Goal: Information Seeking & Learning: Learn about a topic

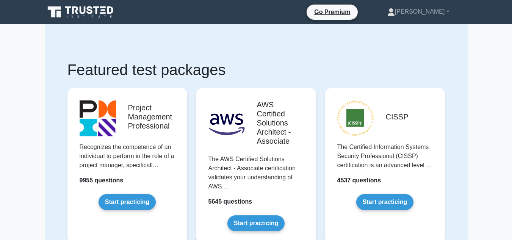
drag, startPoint x: 0, startPoint y: 0, endPoint x: 480, endPoint y: 70, distance: 485.0
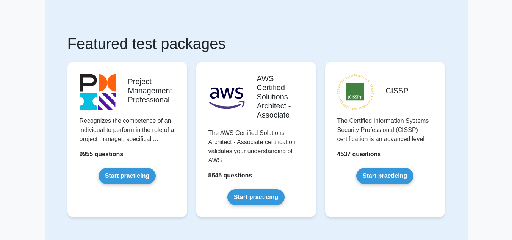
scroll to position [38, 0]
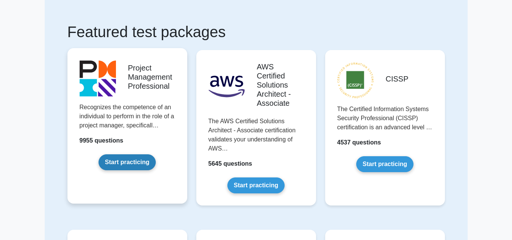
click at [127, 167] on link "Start practicing" at bounding box center [126, 162] width 57 height 16
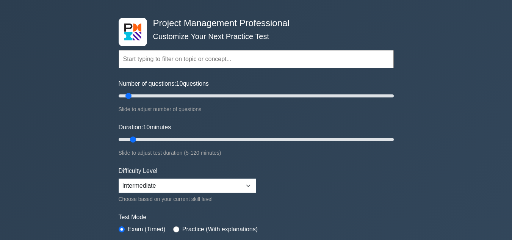
scroll to position [38, 0]
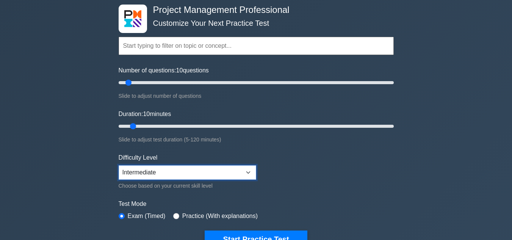
click at [250, 172] on select "Beginner Intermediate Expert" at bounding box center [188, 172] width 138 height 14
select select "beginner"
click at [119, 165] on select "Beginner Intermediate Expert" at bounding box center [188, 172] width 138 height 14
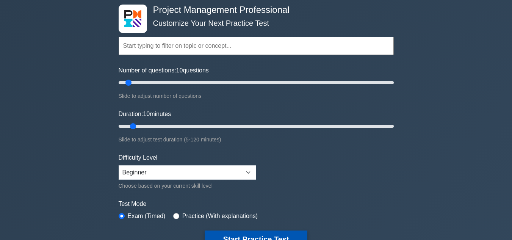
click at [263, 238] on button "Start Practice Test" at bounding box center [256, 238] width 102 height 17
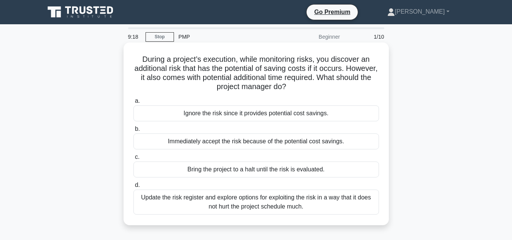
click at [260, 201] on div "Update the risk register and explore options for exploiting the risk in a way t…" at bounding box center [255, 201] width 245 height 25
click at [133, 188] on input "d. Update the risk register and explore options for exploiting the risk in a wa…" at bounding box center [133, 185] width 0 height 5
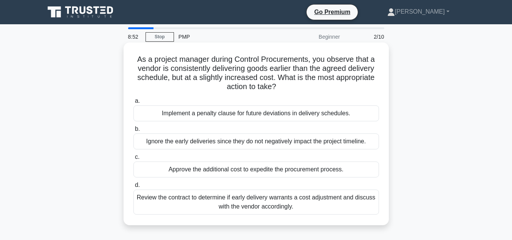
click at [228, 202] on div "Review the contract to determine if early delivery warrants a cost adjustment a…" at bounding box center [255, 201] width 245 height 25
click at [133, 188] on input "d. Review the contract to determine if early delivery warrants a cost adjustmen…" at bounding box center [133, 185] width 0 height 5
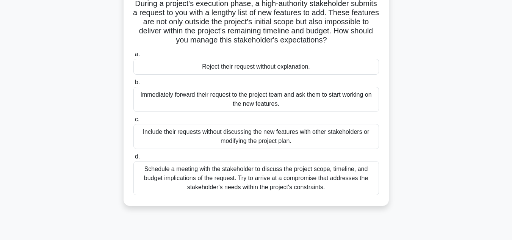
scroll to position [76, 0]
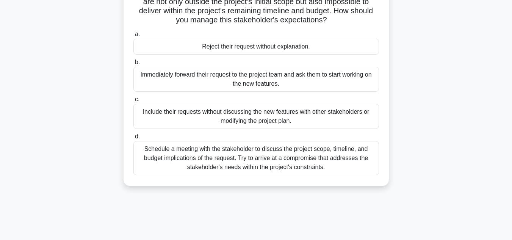
click at [266, 165] on div "Schedule a meeting with the stakeholder to discuss the project scope, timeline,…" at bounding box center [255, 158] width 245 height 34
click at [133, 139] on input "d. Schedule a meeting with the stakeholder to discuss the project scope, timeli…" at bounding box center [133, 136] width 0 height 5
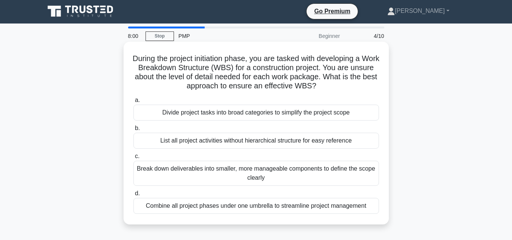
scroll to position [0, 0]
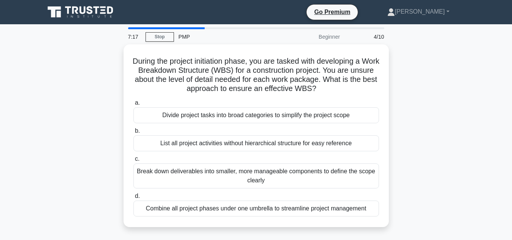
drag, startPoint x: 220, startPoint y: 81, endPoint x: 455, endPoint y: 140, distance: 242.7
click at [455, 140] on div "During the project initiation phase, you are tasked with developing a Work Brea…" at bounding box center [256, 140] width 432 height 192
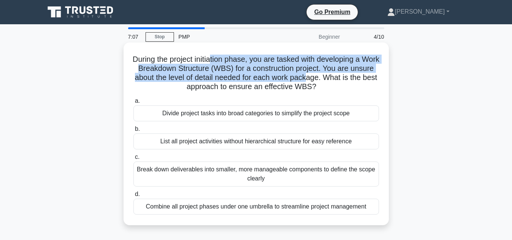
drag, startPoint x: 220, startPoint y: 59, endPoint x: 337, endPoint y: 77, distance: 118.5
click at [337, 77] on h5 "During the project initiation phase, you are tasked with developing a Work Brea…" at bounding box center [256, 73] width 247 height 37
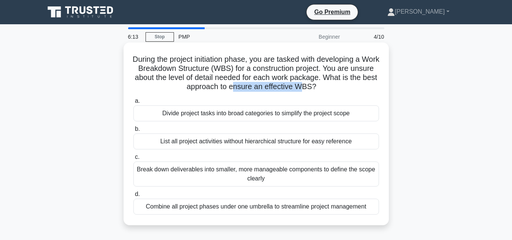
drag, startPoint x: 246, startPoint y: 86, endPoint x: 314, endPoint y: 91, distance: 68.0
click at [319, 90] on h5 "During the project initiation phase, you are tasked with developing a Work Brea…" at bounding box center [256, 73] width 247 height 37
click at [217, 172] on div "Break down deliverables into smaller, more manageable components to define the …" at bounding box center [255, 173] width 245 height 25
click at [133, 159] on input "c. Break down deliverables into smaller, more manageable components to define t…" at bounding box center [133, 157] width 0 height 5
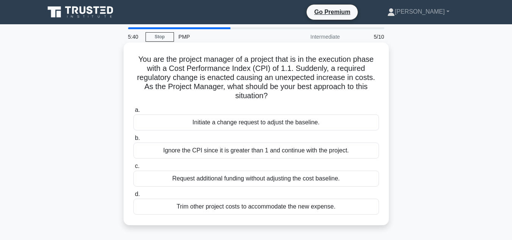
click at [277, 123] on div "Initiate a change request to adjust the baseline." at bounding box center [255, 122] width 245 height 16
click at [133, 113] on input "a. Initiate a change request to adjust the baseline." at bounding box center [133, 110] width 0 height 5
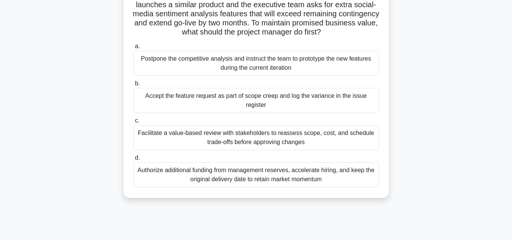
scroll to position [76, 0]
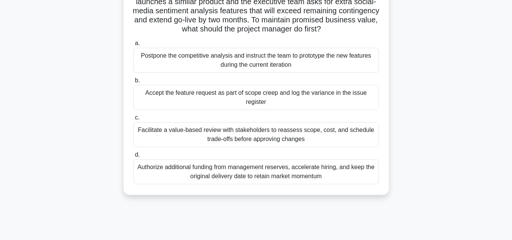
click at [239, 139] on div "Facilitate a value-based review with stakeholders to reassess scope, cost, and …" at bounding box center [255, 134] width 245 height 25
click at [133, 120] on input "c. Facilitate a value-based review with stakeholders to reassess scope, cost, a…" at bounding box center [133, 117] width 0 height 5
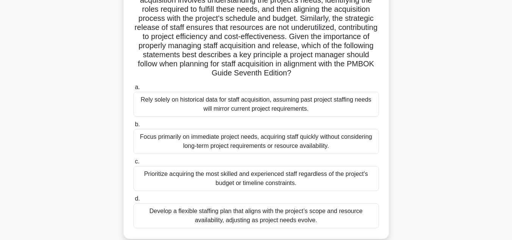
scroll to position [152, 0]
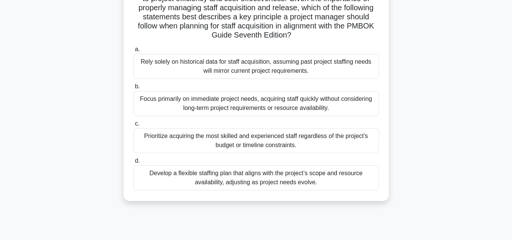
click at [260, 178] on div "Develop a flexible staffing plan that aligns with the project’s scope and resou…" at bounding box center [255, 177] width 245 height 25
click at [133, 163] on input "d. Develop a flexible staffing plan that aligns with the project’s scope and re…" at bounding box center [133, 160] width 0 height 5
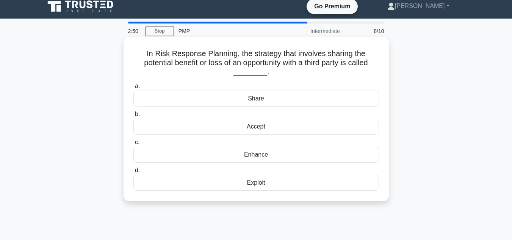
scroll to position [0, 0]
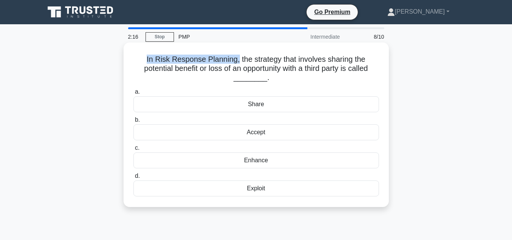
drag, startPoint x: 148, startPoint y: 58, endPoint x: 237, endPoint y: 59, distance: 89.0
click at [237, 59] on h5 "In Risk Response Planning, the strategy that involves sharing the potential ben…" at bounding box center [256, 69] width 247 height 28
click at [269, 189] on div "Exploit" at bounding box center [255, 188] width 245 height 16
click at [133, 178] on input "d. Exploit" at bounding box center [133, 175] width 0 height 5
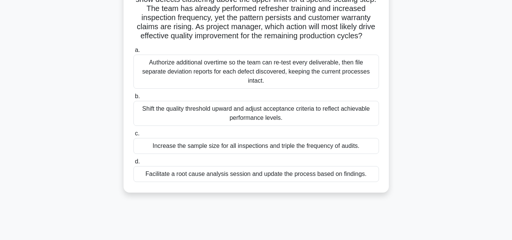
scroll to position [56, 0]
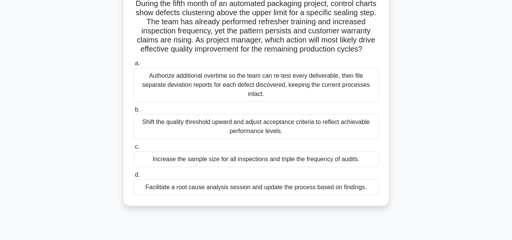
click at [262, 194] on div "Facilitate a root cause analysis session and update the process based on findin…" at bounding box center [255, 187] width 245 height 16
click at [133, 177] on input "d. Facilitate a root cause analysis session and update the process based on fin…" at bounding box center [133, 174] width 0 height 5
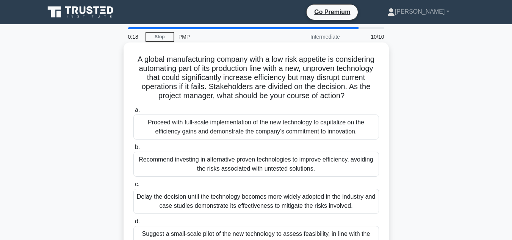
scroll to position [38, 0]
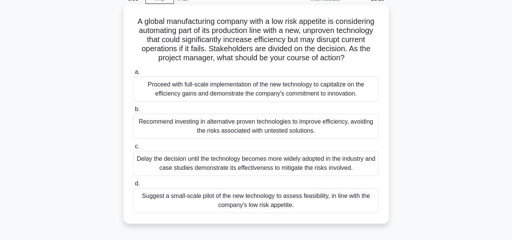
click at [213, 191] on div "Suggest a small-scale pilot of the new technology to assess feasibility, in lin…" at bounding box center [255, 200] width 245 height 25
click at [133, 186] on input "d. Suggest a small-scale pilot of the new technology to assess feasibility, in …" at bounding box center [133, 183] width 0 height 5
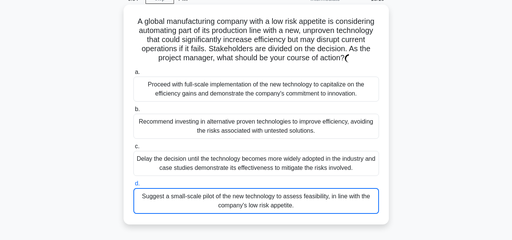
scroll to position [0, 0]
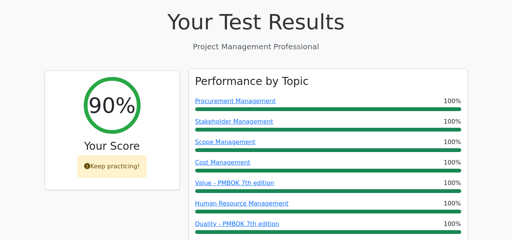
scroll to position [303, 0]
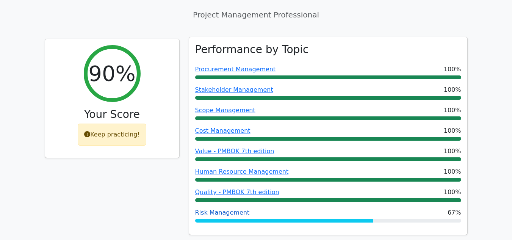
click at [214, 209] on link "Risk Management" at bounding box center [222, 212] width 55 height 7
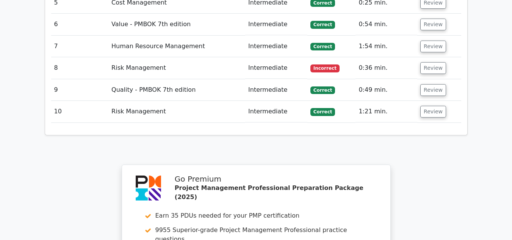
scroll to position [1099, 0]
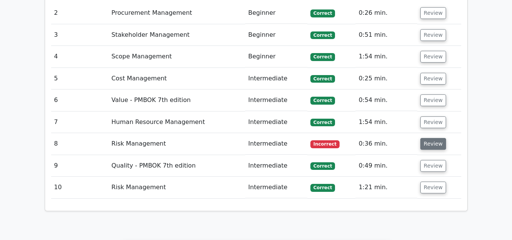
click at [429, 138] on button "Review" at bounding box center [433, 144] width 26 height 12
click at [428, 138] on button "Review" at bounding box center [433, 144] width 26 height 12
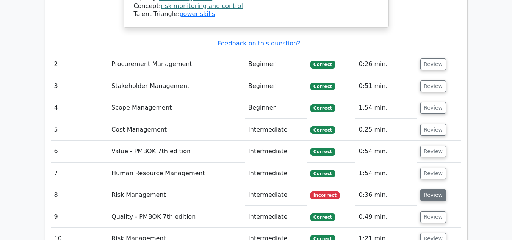
scroll to position [1061, 0]
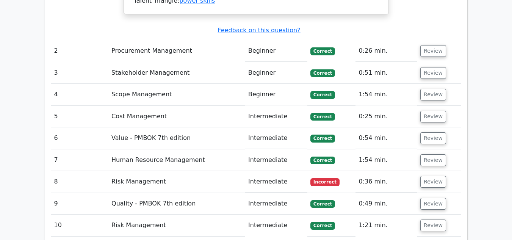
drag, startPoint x: 145, startPoint y: 120, endPoint x: 227, endPoint y: 128, distance: 82.6
click at [147, 171] on td "Risk Management" at bounding box center [176, 182] width 137 height 22
click at [319, 178] on span "Incorrect" at bounding box center [324, 182] width 29 height 8
click at [434, 176] on button "Review" at bounding box center [433, 182] width 26 height 12
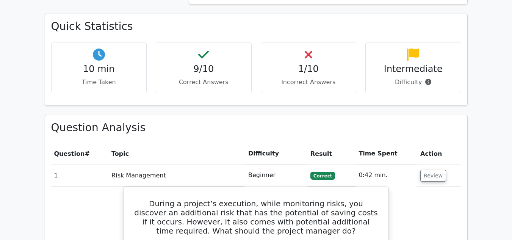
scroll to position [512, 0]
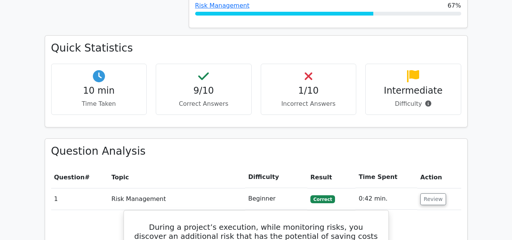
click at [297, 85] on h4 "1/10" at bounding box center [308, 90] width 83 height 11
click at [305, 85] on h4 "1/10" at bounding box center [308, 90] width 83 height 11
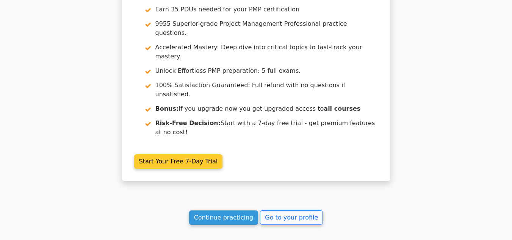
scroll to position [1800, 0]
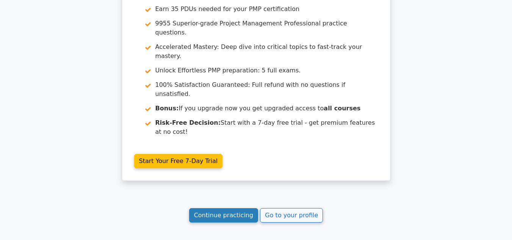
click at [224, 208] on link "Continue practicing" at bounding box center [223, 215] width 69 height 14
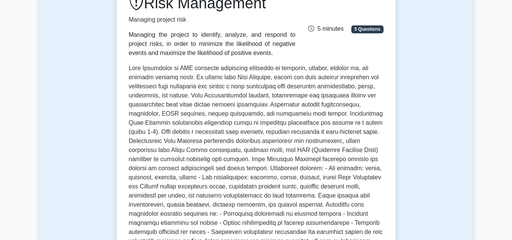
scroll to position [114, 0]
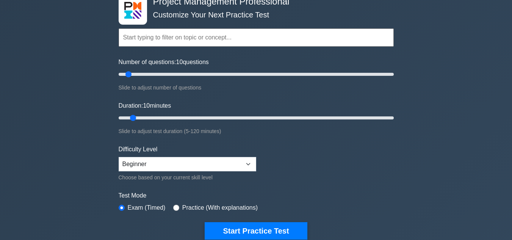
scroll to position [76, 0]
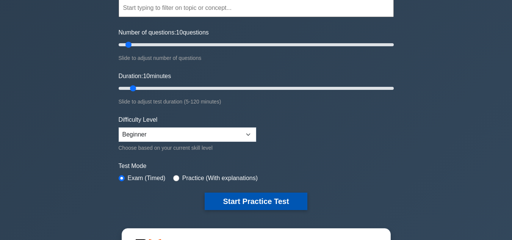
click at [258, 202] on button "Start Practice Test" at bounding box center [256, 200] width 102 height 17
click at [231, 194] on button "Start Practice Test" at bounding box center [256, 200] width 102 height 17
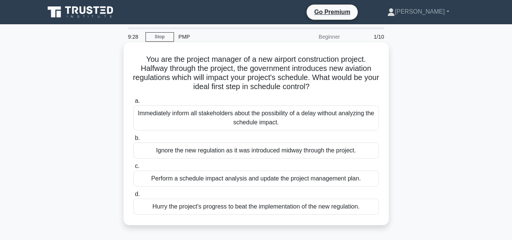
click at [249, 179] on div "Perform a schedule impact analysis and update the project management plan." at bounding box center [255, 178] width 245 height 16
click at [133, 169] on input "c. Perform a schedule impact analysis and update the project management plan." at bounding box center [133, 166] width 0 height 5
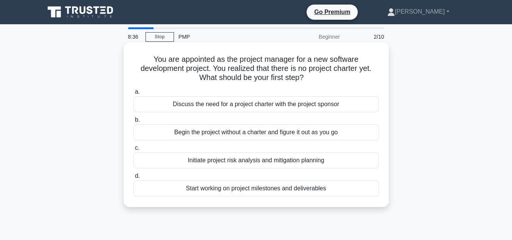
click at [265, 111] on div "Discuss the need for a project charter with the project sponsor" at bounding box center [255, 104] width 245 height 16
click at [133, 94] on input "a. Discuss the need for a project charter with the project sponsor" at bounding box center [133, 91] width 0 height 5
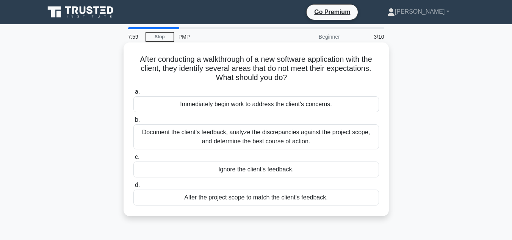
click at [294, 142] on div "Document the client's feedback, analyze the discrepancies against the project s…" at bounding box center [255, 136] width 245 height 25
click at [133, 122] on input "b. Document the client's feedback, analyze the discrepancies against the projec…" at bounding box center [133, 119] width 0 height 5
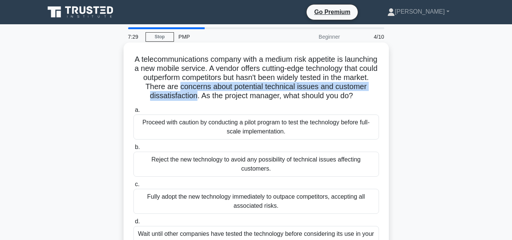
drag, startPoint x: 251, startPoint y: 85, endPoint x: 262, endPoint y: 95, distance: 15.0
click at [262, 95] on h5 "A telecommunications company with a medium risk appetite is launching a new mob…" at bounding box center [256, 78] width 247 height 46
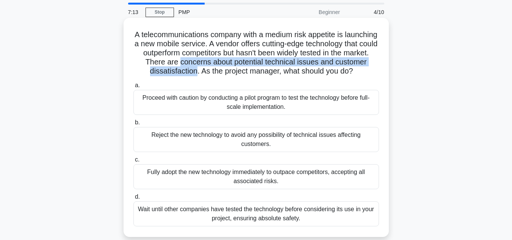
scroll to position [38, 0]
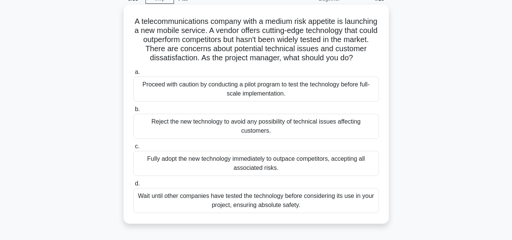
click at [238, 97] on div "Proceed with caution by conducting a pilot program to test the technology befor…" at bounding box center [255, 89] width 245 height 25
click at [133, 75] on input "a. Proceed with caution by conducting a pilot program to test the technology be…" at bounding box center [133, 72] width 0 height 5
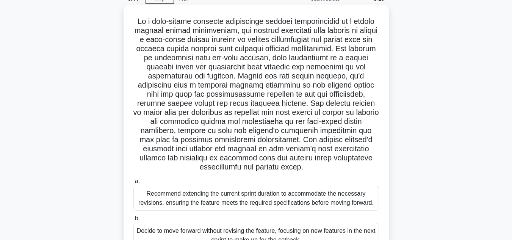
drag, startPoint x: 341, startPoint y: 170, endPoint x: 358, endPoint y: 142, distance: 32.6
click at [358, 142] on h5 ".spinner_0XTQ{transform-origin:center;animation:spinner_y6GP .75s linear infini…" at bounding box center [256, 94] width 247 height 155
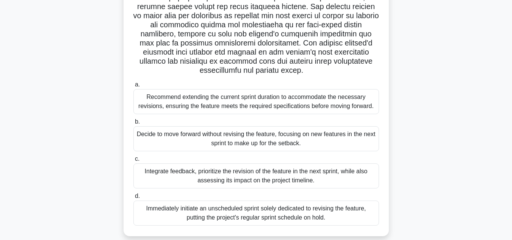
scroll to position [152, 0]
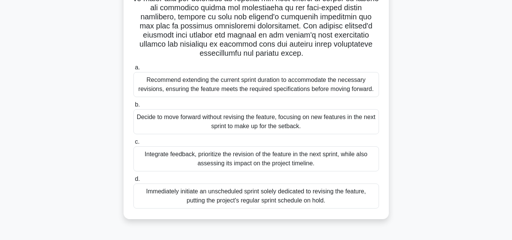
click at [264, 160] on div "Integrate feedback, prioritize the revision of the feature in the next sprint, …" at bounding box center [255, 158] width 245 height 25
click at [133, 144] on input "c. Integrate feedback, prioritize the revision of the feature in the next sprin…" at bounding box center [133, 141] width 0 height 5
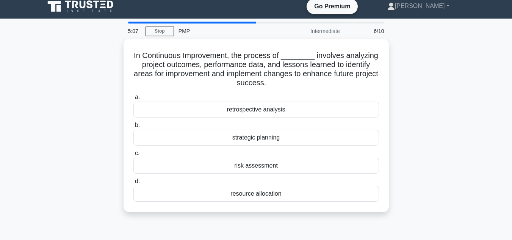
scroll to position [0, 0]
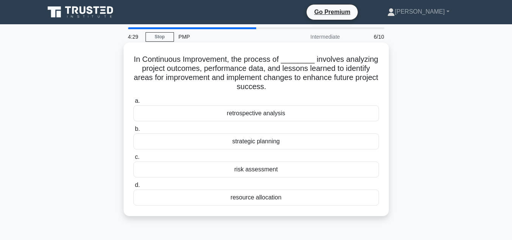
click at [267, 113] on div "retrospective analysis" at bounding box center [255, 113] width 245 height 16
click at [133, 103] on input "a. retrospective analysis" at bounding box center [133, 100] width 0 height 5
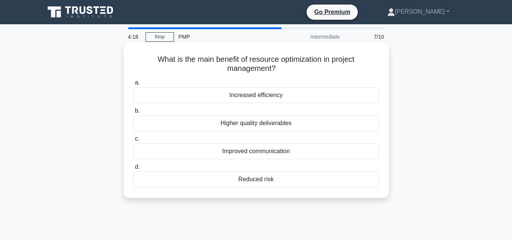
drag, startPoint x: 276, startPoint y: 71, endPoint x: 278, endPoint y: 61, distance: 10.8
click at [278, 61] on h5 "What is the main benefit of resource optimization in project management? .spinn…" at bounding box center [256, 64] width 247 height 19
click at [306, 152] on div "Improved communication" at bounding box center [255, 151] width 245 height 16
click at [133, 141] on input "c. Improved communication" at bounding box center [133, 138] width 0 height 5
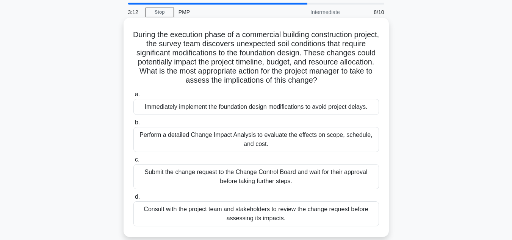
scroll to position [38, 0]
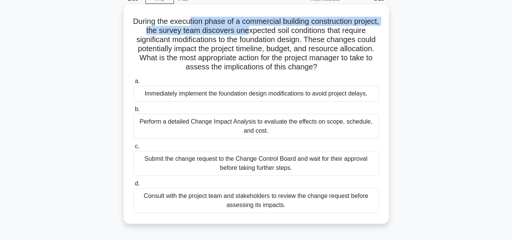
drag, startPoint x: 202, startPoint y: 23, endPoint x: 274, endPoint y: 28, distance: 72.2
click at [274, 28] on h5 "During the execution phase of a commercial building construction project, the s…" at bounding box center [256, 44] width 247 height 55
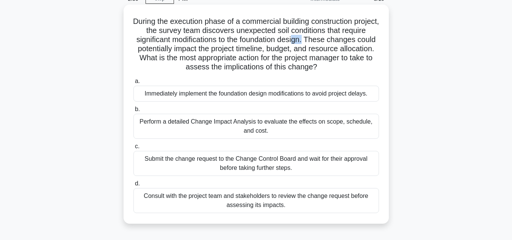
drag, startPoint x: 345, startPoint y: 39, endPoint x: 335, endPoint y: 37, distance: 10.9
click at [335, 37] on h5 "During the execution phase of a commercial building construction project, the s…" at bounding box center [256, 44] width 247 height 55
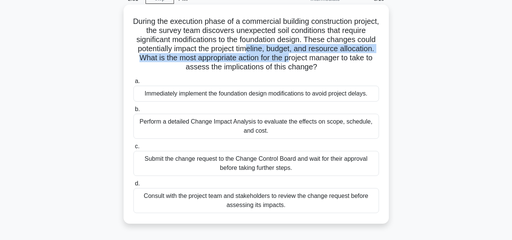
drag, startPoint x: 310, startPoint y: 48, endPoint x: 357, endPoint y: 55, distance: 47.5
click at [357, 55] on h5 "During the execution phase of a commercial building construction project, the s…" at bounding box center [256, 44] width 247 height 55
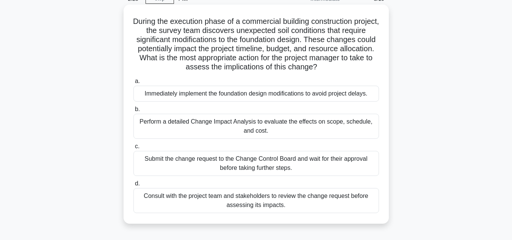
click at [242, 156] on div "Submit the change request to the Change Control Board and wait for their approv…" at bounding box center [255, 163] width 245 height 25
click at [133, 149] on input "c. Submit the change request to the Change Control Board and wait for their app…" at bounding box center [133, 146] width 0 height 5
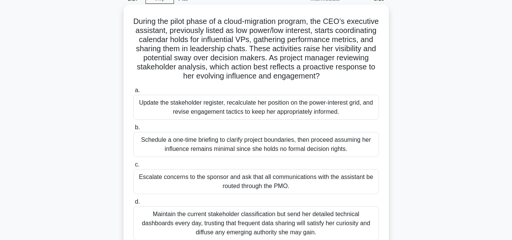
scroll to position [0, 0]
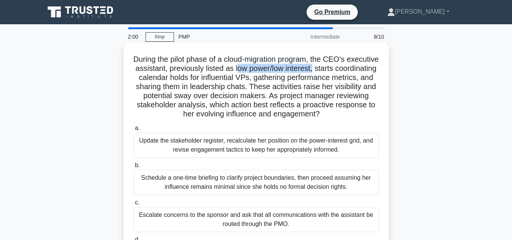
drag, startPoint x: 354, startPoint y: 68, endPoint x: 276, endPoint y: 71, distance: 78.5
click at [276, 71] on h5 "During the pilot phase of a cloud-migration program, the CEO’s executive assist…" at bounding box center [256, 87] width 247 height 64
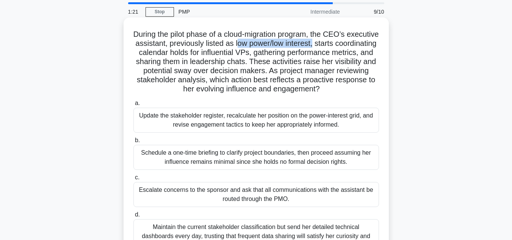
scroll to position [38, 0]
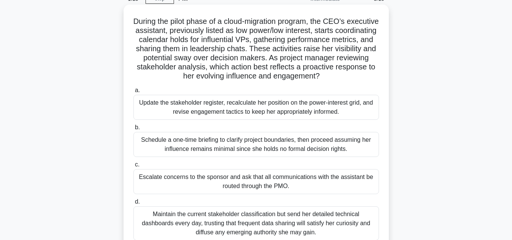
click at [282, 107] on div "Update the stakeholder register, recalculate her position on the power-interest…" at bounding box center [255, 107] width 245 height 25
click at [133, 93] on input "a. Update the stakeholder register, recalculate her position on the power-inter…" at bounding box center [133, 90] width 0 height 5
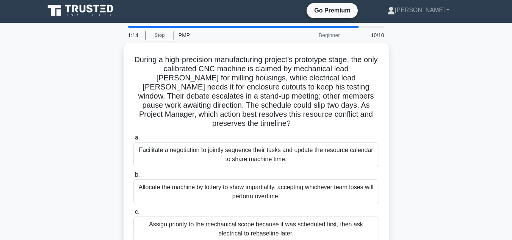
scroll to position [0, 0]
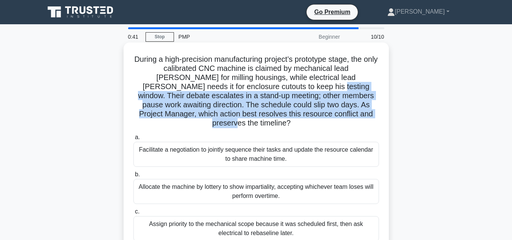
drag, startPoint x: 265, startPoint y: 86, endPoint x: 356, endPoint y: 113, distance: 95.2
click at [356, 113] on h5 "During a high-precision manufacturing project’s prototype stage, the only calib…" at bounding box center [256, 91] width 247 height 73
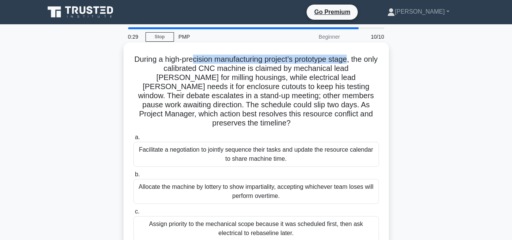
drag, startPoint x: 359, startPoint y: 58, endPoint x: 200, endPoint y: 61, distance: 159.5
click at [200, 61] on h5 "During a high-precision manufacturing project’s prototype stage, the only calib…" at bounding box center [256, 91] width 247 height 73
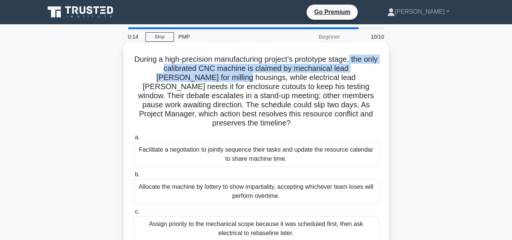
drag, startPoint x: 199, startPoint y: 78, endPoint x: 361, endPoint y: 60, distance: 163.1
click at [361, 60] on h5 "During a high-precision manufacturing project’s prototype stage, the only calib…" at bounding box center [256, 91] width 247 height 73
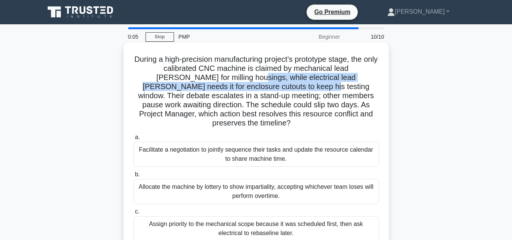
drag, startPoint x: 258, startPoint y: 86, endPoint x: 212, endPoint y: 79, distance: 46.0
click at [212, 79] on h5 "During a high-precision manufacturing project’s prototype stage, the only calib…" at bounding box center [256, 91] width 247 height 73
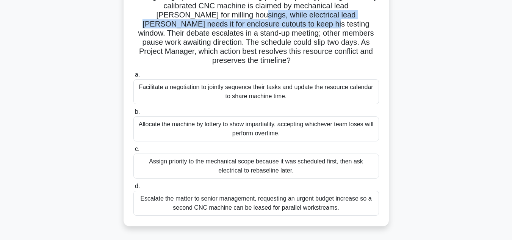
scroll to position [76, 0]
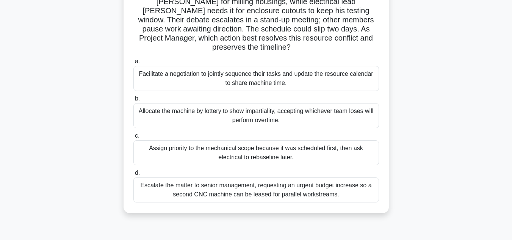
click at [221, 69] on div "Facilitate a negotiation to jointly sequence their tasks and update the resourc…" at bounding box center [255, 78] width 245 height 25
click at [133, 64] on input "a. Facilitate a negotiation to jointly sequence their tasks and update the reso…" at bounding box center [133, 61] width 0 height 5
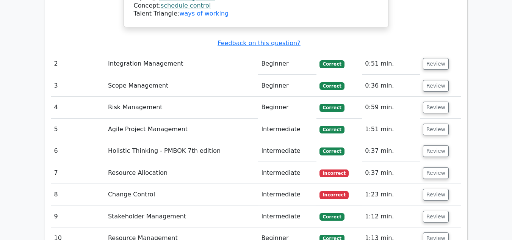
scroll to position [1061, 0]
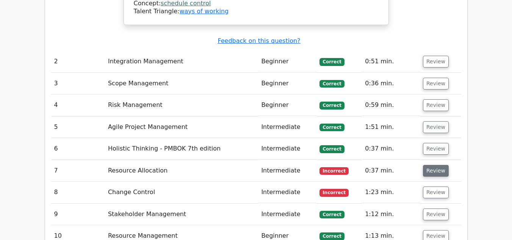
click at [436, 165] on button "Review" at bounding box center [436, 171] width 26 height 12
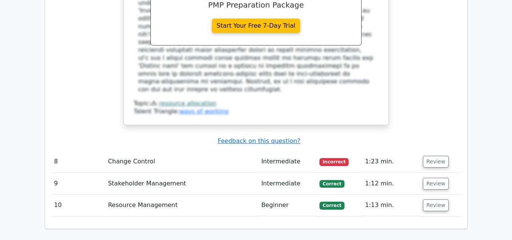
scroll to position [1439, 0]
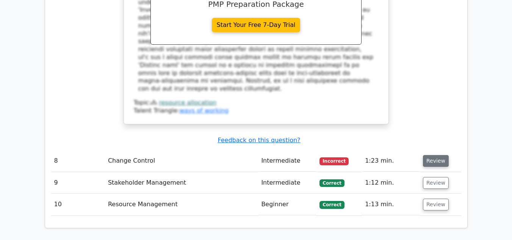
click at [428, 155] on button "Review" at bounding box center [436, 161] width 26 height 12
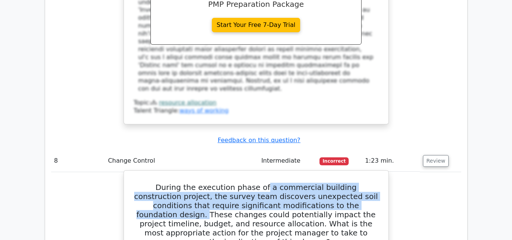
drag, startPoint x: 247, startPoint y: 102, endPoint x: 349, endPoint y: 120, distance: 104.4
click at [349, 183] on h5 "During the execution phase of a commercial building construction project, the s…" at bounding box center [256, 215] width 246 height 64
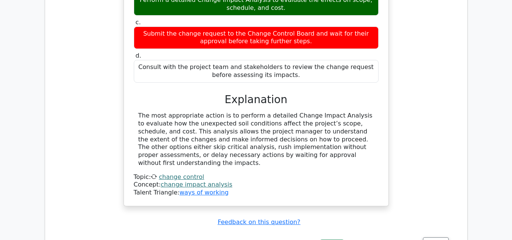
scroll to position [1970, 0]
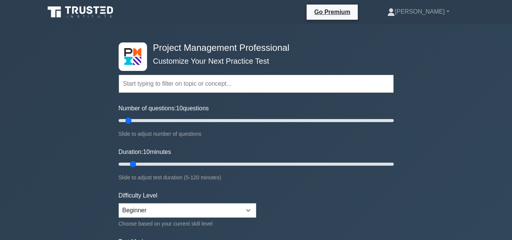
click at [370, 83] on input "text" at bounding box center [256, 84] width 275 height 18
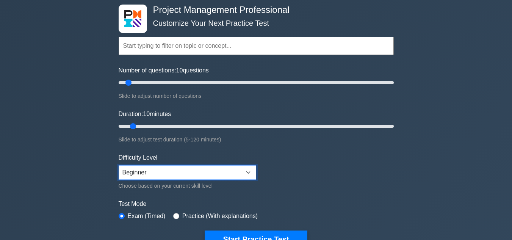
click at [248, 171] on select "Beginner Intermediate Expert" at bounding box center [188, 172] width 138 height 14
select select "intermediate"
click at [119, 165] on select "Beginner Intermediate Expert" at bounding box center [188, 172] width 138 height 14
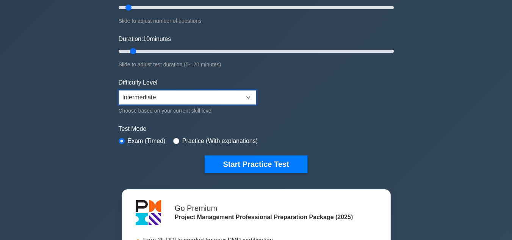
scroll to position [114, 0]
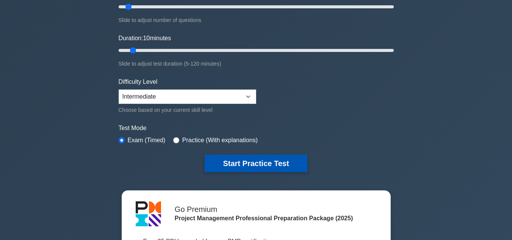
click at [247, 170] on button "Start Practice Test" at bounding box center [256, 163] width 102 height 17
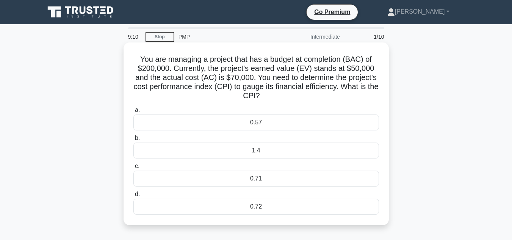
click at [310, 179] on div "0.71" at bounding box center [255, 178] width 245 height 16
click at [133, 169] on input "c. 0.71" at bounding box center [133, 166] width 0 height 5
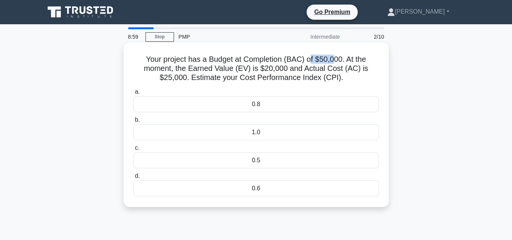
drag, startPoint x: 336, startPoint y: 58, endPoint x: 311, endPoint y: 58, distance: 24.6
click at [311, 58] on h5 "Your project has a Budget at Completion (BAC) of $50,000. At the moment, the Ea…" at bounding box center [256, 69] width 247 height 28
drag, startPoint x: 287, startPoint y: 67, endPoint x: 263, endPoint y: 69, distance: 24.3
click at [263, 69] on h5 "Your project has a Budget at Completion (BAC) of $50,000. At the moment, the Ea…" at bounding box center [256, 69] width 247 height 28
click at [267, 108] on div "0.8" at bounding box center [255, 104] width 245 height 16
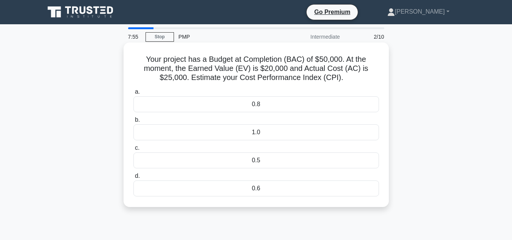
click at [133, 94] on input "a. 0.8" at bounding box center [133, 91] width 0 height 5
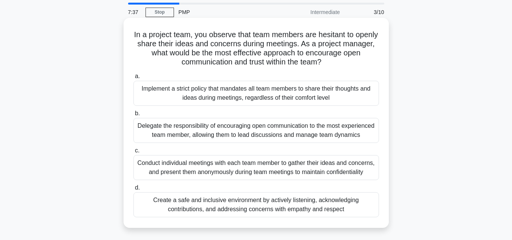
scroll to position [38, 0]
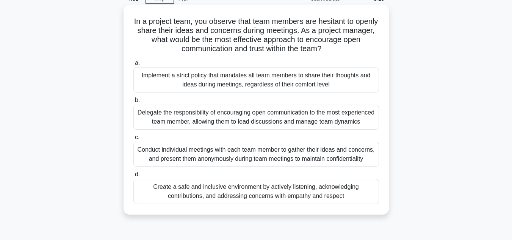
click at [244, 167] on div "Conduct individual meetings with each team member to gather their ideas and con…" at bounding box center [255, 154] width 245 height 25
click at [133, 140] on input "c. Conduct individual meetings with each team member to gather their ideas and …" at bounding box center [133, 137] width 0 height 5
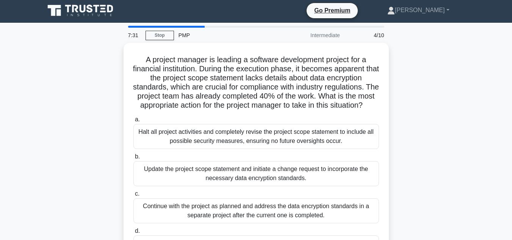
scroll to position [0, 0]
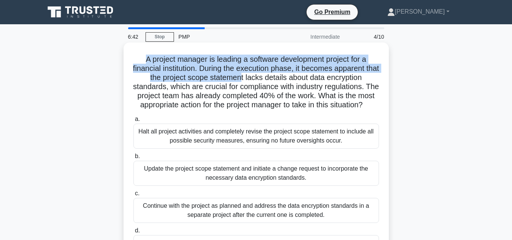
drag, startPoint x: 142, startPoint y: 60, endPoint x: 248, endPoint y: 77, distance: 107.4
click at [248, 77] on h5 "A project manager is leading a software development project for a financial ins…" at bounding box center [256, 82] width 247 height 55
click at [269, 69] on h5 "A project manager is leading a software development project for a financial ins…" at bounding box center [256, 82] width 247 height 55
click at [311, 64] on h5 "A project manager is leading a software development project for a financial ins…" at bounding box center [256, 82] width 247 height 55
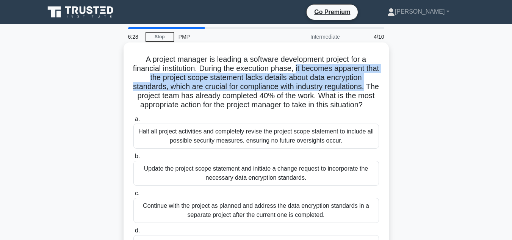
drag, startPoint x: 306, startPoint y: 67, endPoint x: 366, endPoint y: 87, distance: 63.3
click at [376, 88] on h5 "A project manager is leading a software development project for a financial ins…" at bounding box center [256, 82] width 247 height 55
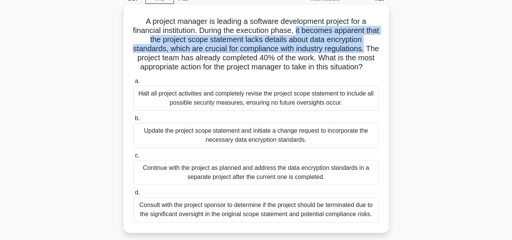
scroll to position [76, 0]
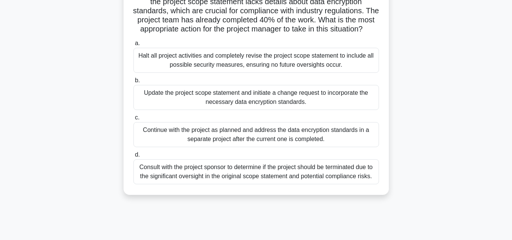
click at [312, 104] on div "Update the project scope statement and initiate a change request to incorporate…" at bounding box center [255, 97] width 245 height 25
click at [133, 83] on input "b. Update the project scope statement and initiate a change request to incorpor…" at bounding box center [133, 80] width 0 height 5
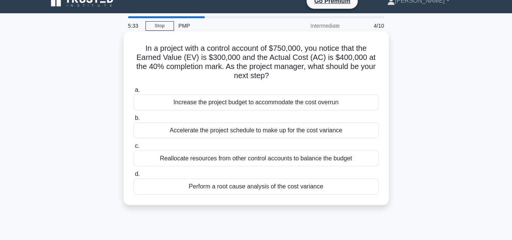
scroll to position [0, 0]
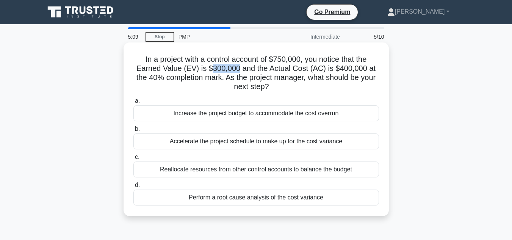
drag, startPoint x: 237, startPoint y: 70, endPoint x: 213, endPoint y: 70, distance: 23.5
click at [213, 70] on h5 "In a project with a control account of $750,000, you notice that the Earned Val…" at bounding box center [256, 73] width 247 height 37
click at [213, 166] on div "Reallocate resources from other control accounts to balance the budget" at bounding box center [255, 169] width 245 height 16
click at [133, 159] on input "c. Reallocate resources from other control accounts to balance the budget" at bounding box center [133, 157] width 0 height 5
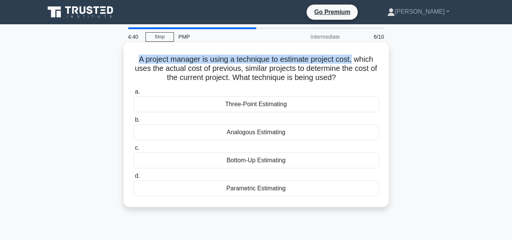
drag, startPoint x: 354, startPoint y: 60, endPoint x: 128, endPoint y: 58, distance: 226.2
click at [128, 58] on div "A project manager is using a technique to estimate project cost, which uses the…" at bounding box center [256, 124] width 259 height 158
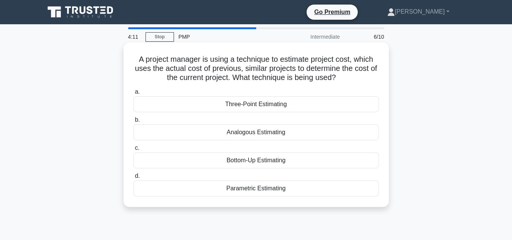
click at [264, 190] on div "Parametric Estimating" at bounding box center [255, 188] width 245 height 16
click at [133, 178] on input "d. Parametric Estimating" at bounding box center [133, 175] width 0 height 5
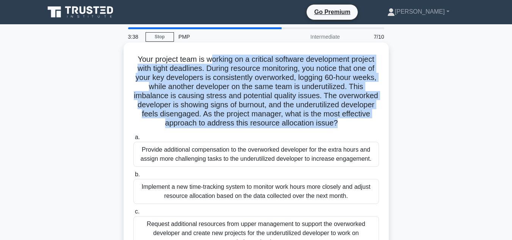
drag, startPoint x: 216, startPoint y: 60, endPoint x: 379, endPoint y: 124, distance: 175.4
click at [379, 124] on h5 "Your project team is working on a critical software development project with ti…" at bounding box center [256, 91] width 247 height 73
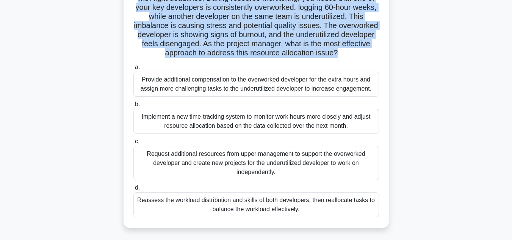
scroll to position [76, 0]
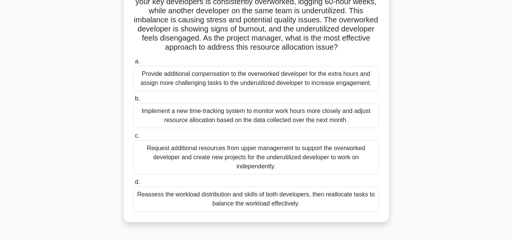
click at [214, 128] on div "Implement a new time-tracking system to monitor work hours more closely and adj…" at bounding box center [255, 115] width 245 height 25
click at [133, 101] on input "b. Implement a new time-tracking system to monitor work hours more closely and …" at bounding box center [133, 98] width 0 height 5
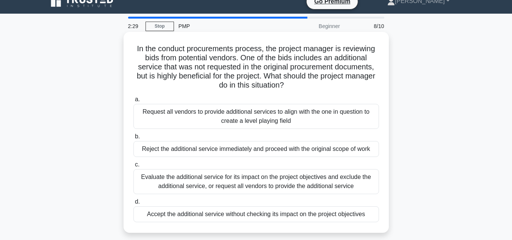
scroll to position [0, 0]
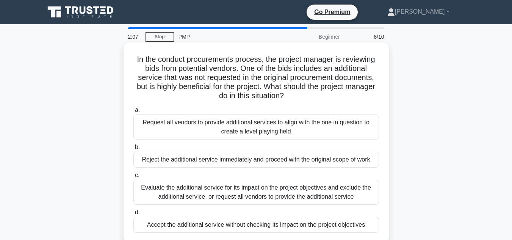
click at [305, 89] on h5 "In the conduct procurements process, the project manager is reviewing bids from…" at bounding box center [256, 78] width 247 height 46
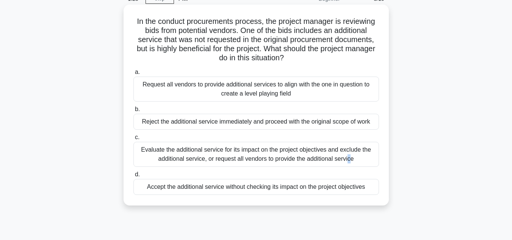
click at [277, 154] on div "Evaluate the additional service for its impact on the project objectives and ex…" at bounding box center [255, 154] width 245 height 25
click at [197, 153] on div "Evaluate the additional service for its impact on the project objectives and ex…" at bounding box center [255, 154] width 245 height 25
click at [133, 140] on input "c. Evaluate the additional service for its impact on the project objectives and…" at bounding box center [133, 137] width 0 height 5
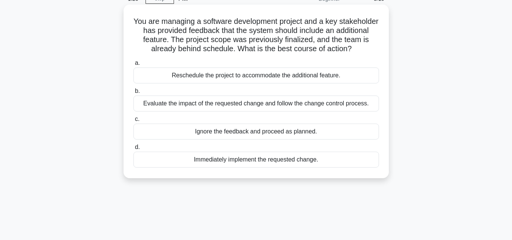
scroll to position [0, 0]
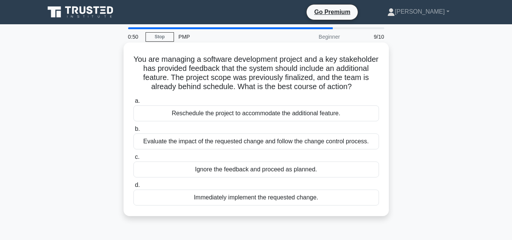
click at [234, 145] on div "Evaluate the impact of the requested change and follow the change control proce…" at bounding box center [255, 141] width 245 height 16
click at [133, 131] on input "b. Evaluate the impact of the requested change and follow the change control pr…" at bounding box center [133, 129] width 0 height 5
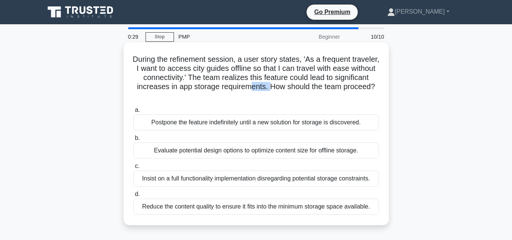
drag, startPoint x: 304, startPoint y: 85, endPoint x: 286, endPoint y: 86, distance: 18.2
click at [286, 86] on h5 "During the refinement session, a user story states, 'As a frequent traveler, I …" at bounding box center [256, 78] width 247 height 46
click at [202, 152] on div "Evaluate potential design options to optimize content size for offline storage." at bounding box center [255, 150] width 245 height 16
click at [133, 141] on input "b. Evaluate potential design options to optimize content size for offline stora…" at bounding box center [133, 138] width 0 height 5
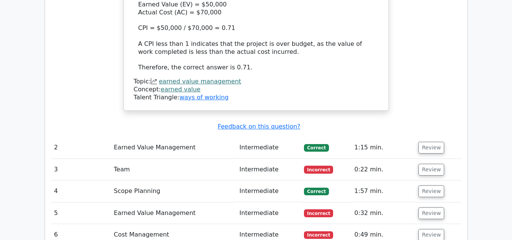
scroll to position [947, 0]
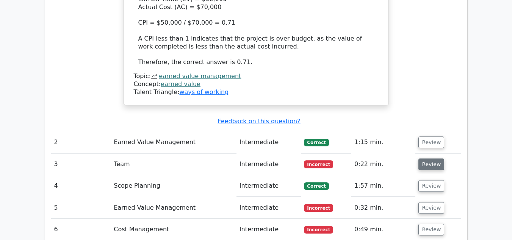
click at [436, 158] on button "Review" at bounding box center [431, 164] width 26 height 12
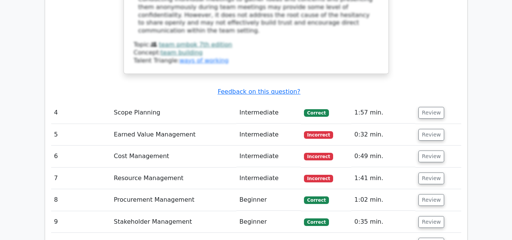
scroll to position [1515, 0]
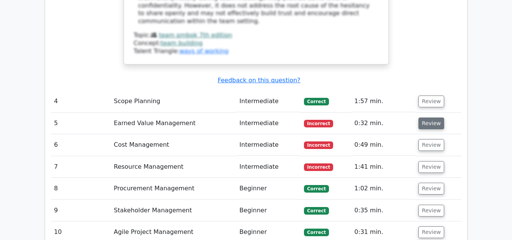
click at [430, 117] on button "Review" at bounding box center [431, 123] width 26 height 12
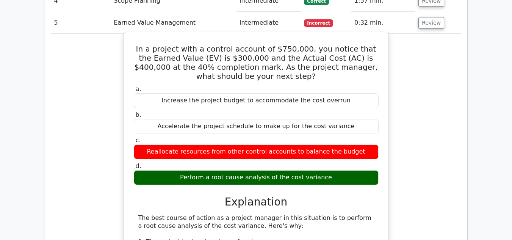
scroll to position [1629, 0]
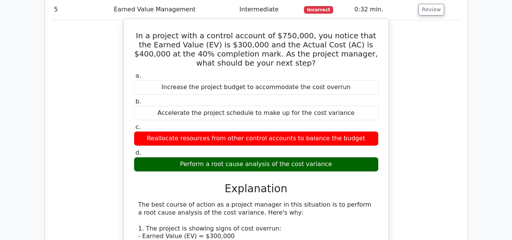
drag, startPoint x: 288, startPoint y: 190, endPoint x: 244, endPoint y: 194, distance: 43.7
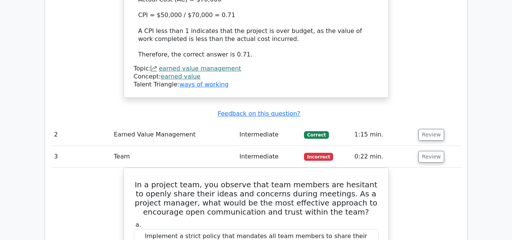
scroll to position [947, 0]
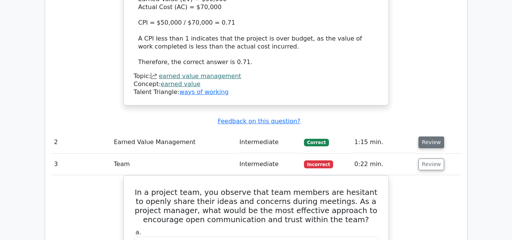
click at [434, 136] on button "Review" at bounding box center [431, 142] width 26 height 12
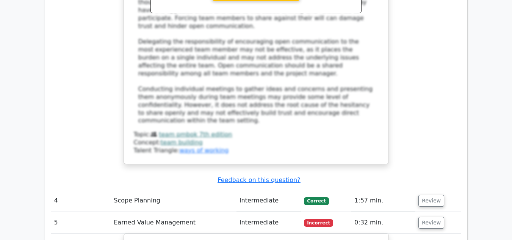
scroll to position [1705, 0]
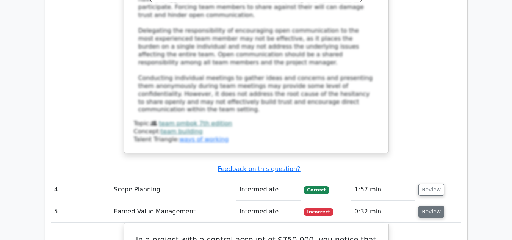
click at [428, 206] on button "Review" at bounding box center [431, 212] width 26 height 12
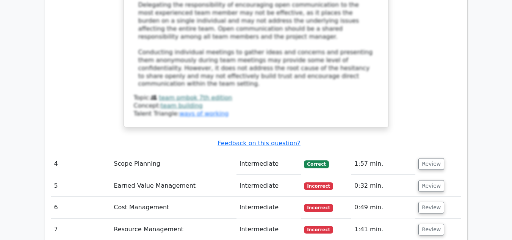
scroll to position [1743, 0]
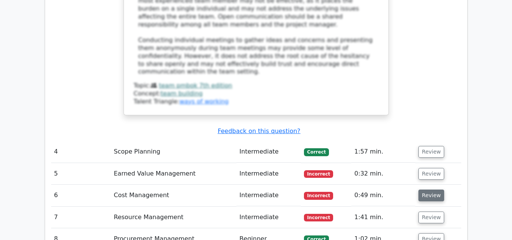
click at [433, 189] on button "Review" at bounding box center [431, 195] width 26 height 12
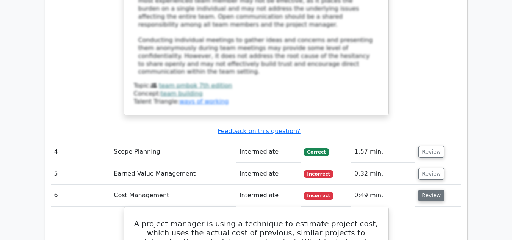
click at [433, 189] on button "Review" at bounding box center [431, 195] width 26 height 12
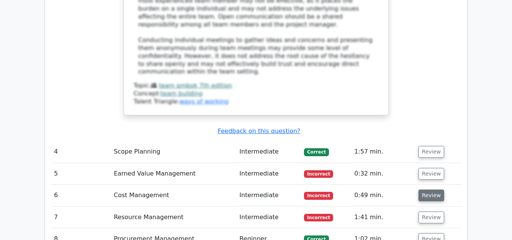
click at [433, 189] on button "Review" at bounding box center [431, 195] width 26 height 12
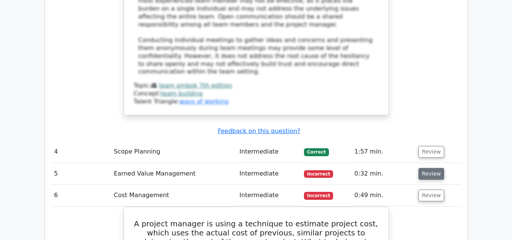
click at [427, 168] on button "Review" at bounding box center [431, 174] width 26 height 12
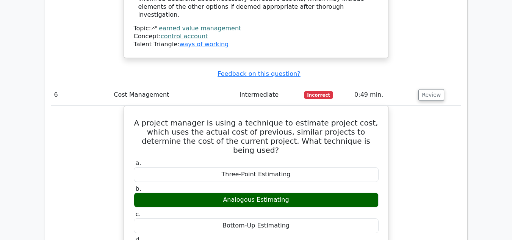
scroll to position [2311, 0]
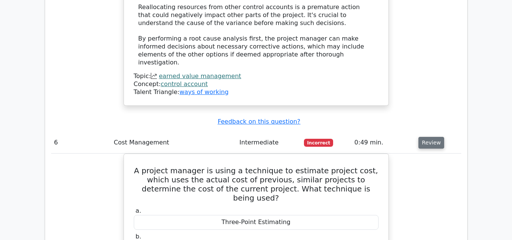
click at [434, 137] on button "Review" at bounding box center [431, 143] width 26 height 12
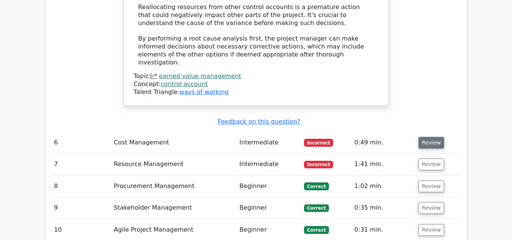
click at [434, 137] on button "Review" at bounding box center [431, 143] width 26 height 12
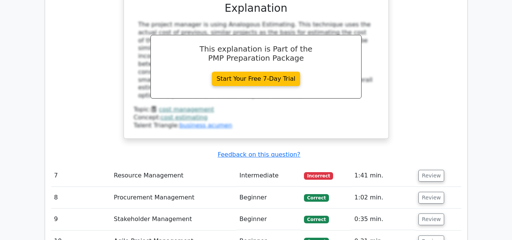
scroll to position [2652, 0]
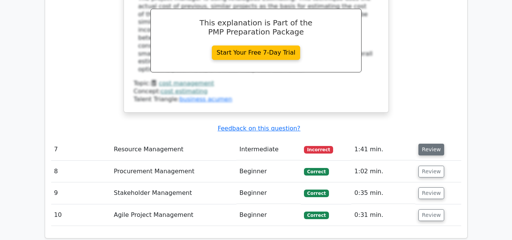
click at [427, 144] on button "Review" at bounding box center [431, 150] width 26 height 12
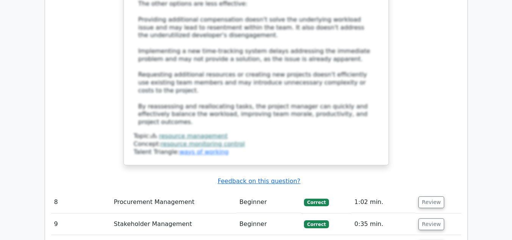
scroll to position [3182, 0]
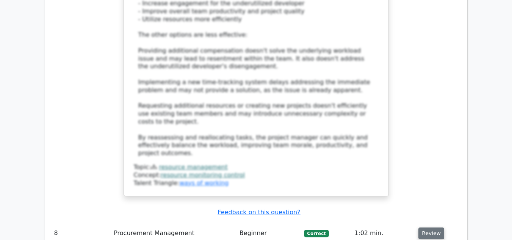
click at [432, 227] on button "Review" at bounding box center [431, 233] width 26 height 12
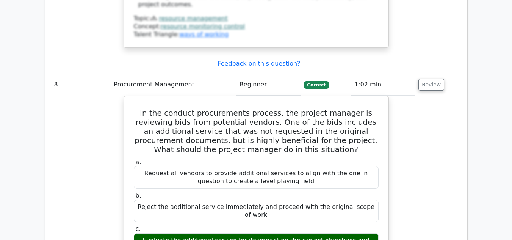
scroll to position [3334, 0]
